Goal: Information Seeking & Learning: Learn about a topic

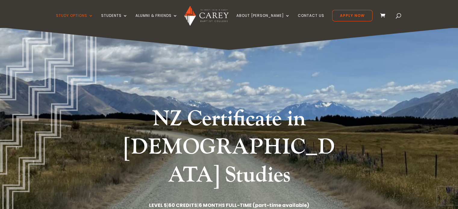
click at [203, 129] on h1 "NZ Certificate in [DEMOGRAPHIC_DATA] Studies" at bounding box center [229, 149] width 226 height 88
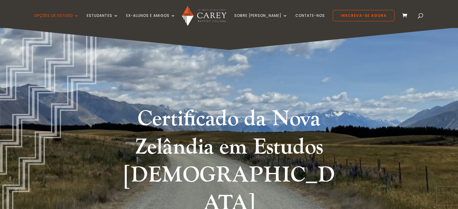
click at [194, 125] on font "Certificado da Nova Zelândia em Estudos [DEMOGRAPHIC_DATA]" at bounding box center [228, 161] width 211 height 112
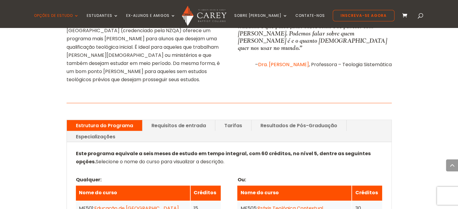
scroll to position [421, 0]
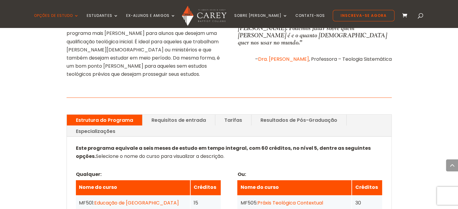
click at [196, 117] on font "Requisitos de entrada" at bounding box center [178, 120] width 54 height 7
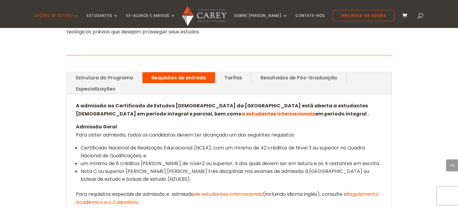
scroll to position [465, 0]
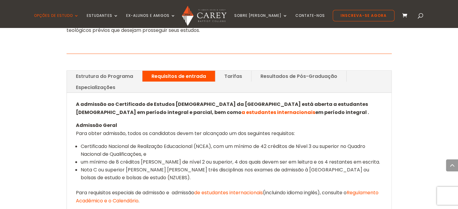
drag, startPoint x: 129, startPoint y: 186, endPoint x: 111, endPoint y: 178, distance: 20.3
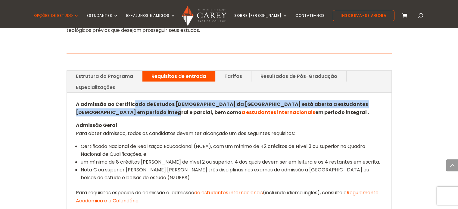
drag, startPoint x: 132, startPoint y: 61, endPoint x: 134, endPoint y: 68, distance: 7.5
click at [134, 101] on font "A admissão ao Certificado de Estudos [DEMOGRAPHIC_DATA] da [GEOGRAPHIC_DATA] es…" at bounding box center [222, 108] width 292 height 15
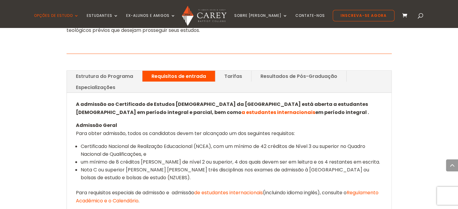
click at [137, 101] on font "A admissão ao Certificado de Estudos [DEMOGRAPHIC_DATA] da [GEOGRAPHIC_DATA] es…" at bounding box center [222, 108] width 292 height 15
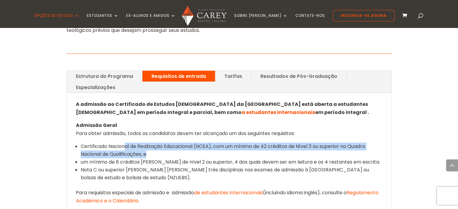
drag, startPoint x: 124, startPoint y: 101, endPoint x: 162, endPoint y: 109, distance: 39.0
click at [162, 143] on li "Certificado Nacional de Realização Educacional (NCEA), com um mínimo de 42 créd…" at bounding box center [232, 151] width 302 height 16
drag, startPoint x: 162, startPoint y: 109, endPoint x: 90, endPoint y: 100, distance: 73.1
click at [90, 143] on li "Certificado Nacional de Realização Educacional (NCEA), com um mínimo de 42 créd…" at bounding box center [232, 151] width 302 height 16
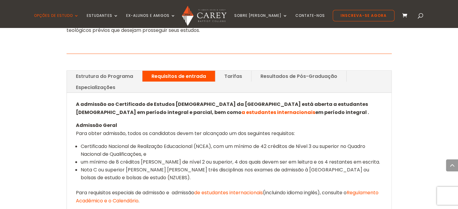
click at [153, 159] on font "um mínimo de 8 créditos [PERSON_NAME] de nível 2 ou superior, 4 dos quais devem…" at bounding box center [230, 162] width 299 height 7
click at [227, 189] on font "de estudantes internacionais" at bounding box center [228, 192] width 69 height 7
click at [225, 73] on font "Tarifas" at bounding box center [233, 76] width 18 height 7
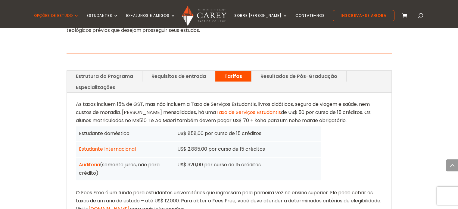
scroll to position [477, 0]
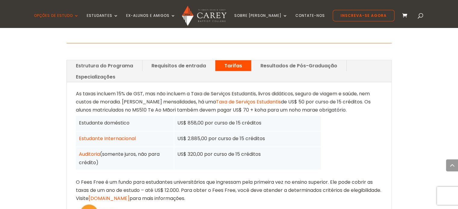
click at [49, 78] on div "Início » Estudo » Certificado NZ em Estudos [DEMOGRAPHIC_DATA] Esboço do progra…" at bounding box center [229, 153] width 458 height 668
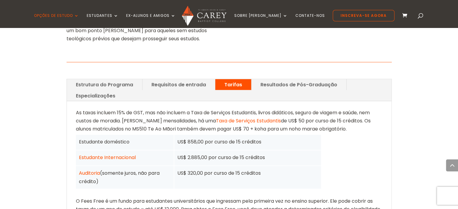
scroll to position [453, 0]
